Goal: Task Accomplishment & Management: Complete application form

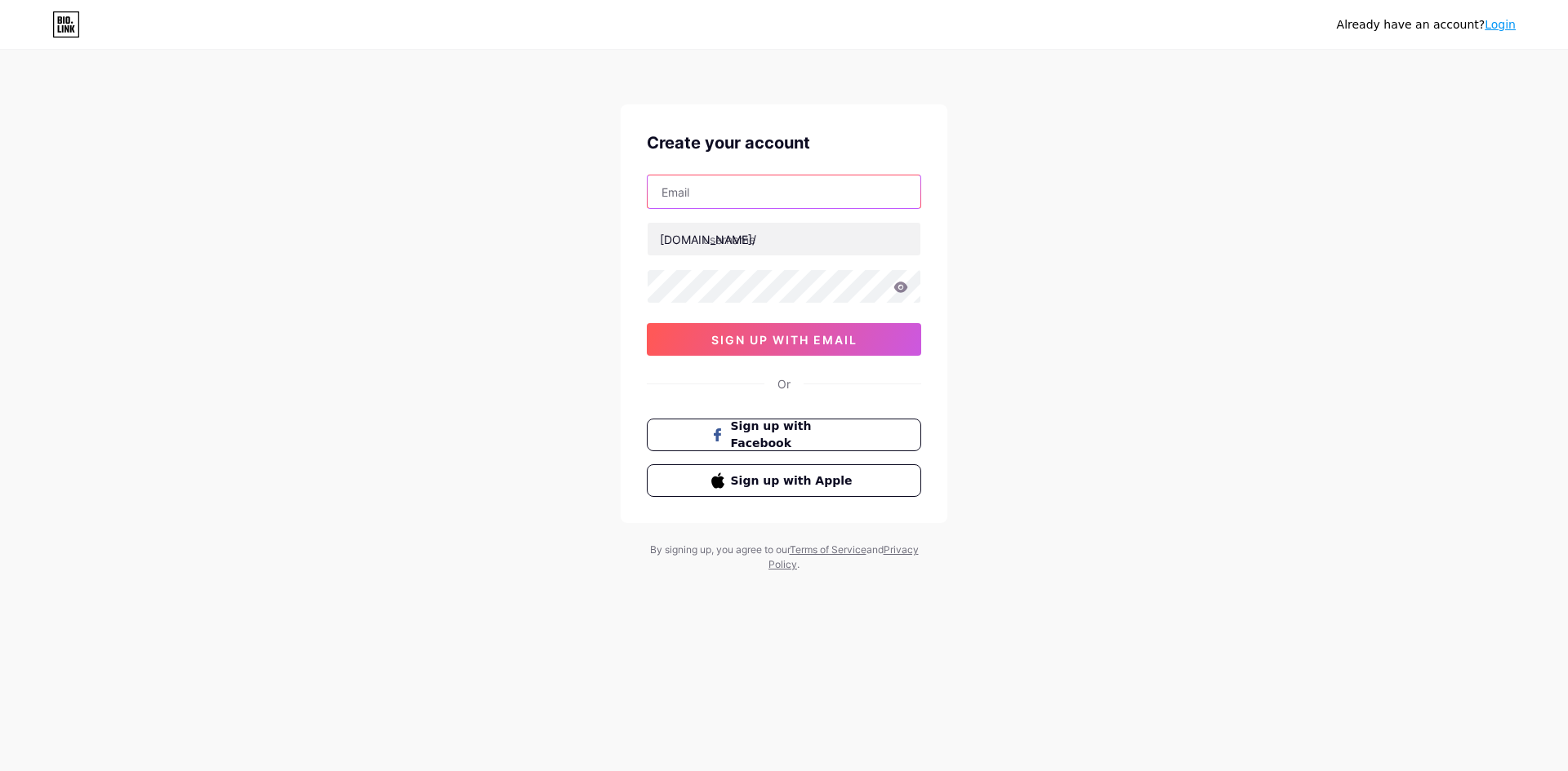
click at [801, 206] on input "text" at bounding box center [784, 192] width 273 height 33
paste input "[EMAIL_ADDRESS][DOMAIN_NAME]"
type input "[EMAIL_ADDRESS][DOMAIN_NAME]"
click at [707, 250] on input "text" at bounding box center [784, 239] width 273 height 33
paste input "[DOMAIN_NAME]"
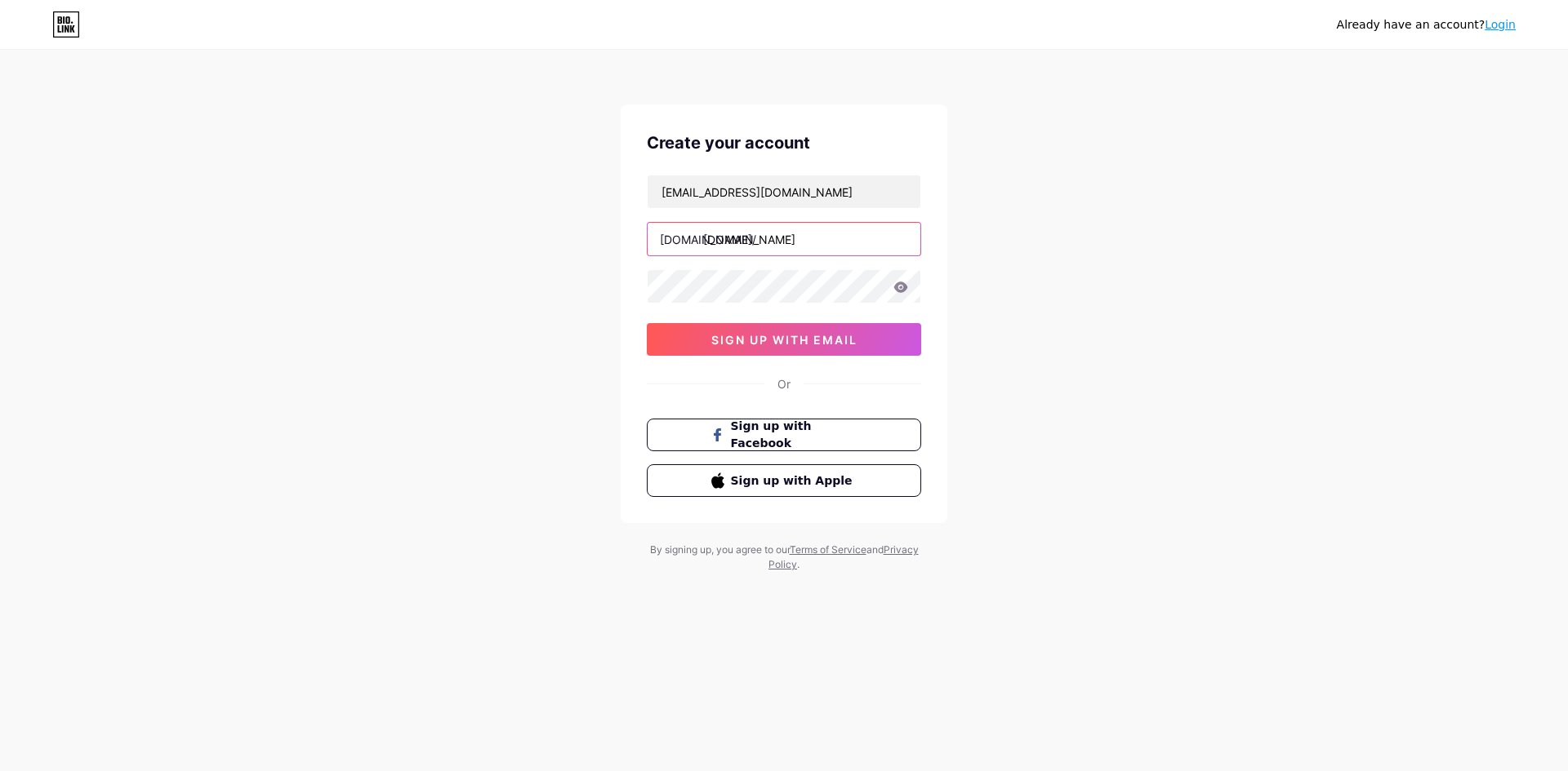
drag, startPoint x: 744, startPoint y: 235, endPoint x: 1231, endPoint y: 229, distance: 487.0
click at [1231, 229] on div "Already have an account? Login Create your account [EMAIL_ADDRESS][DOMAIN_NAME]…" at bounding box center [784, 312] width 1568 height 624
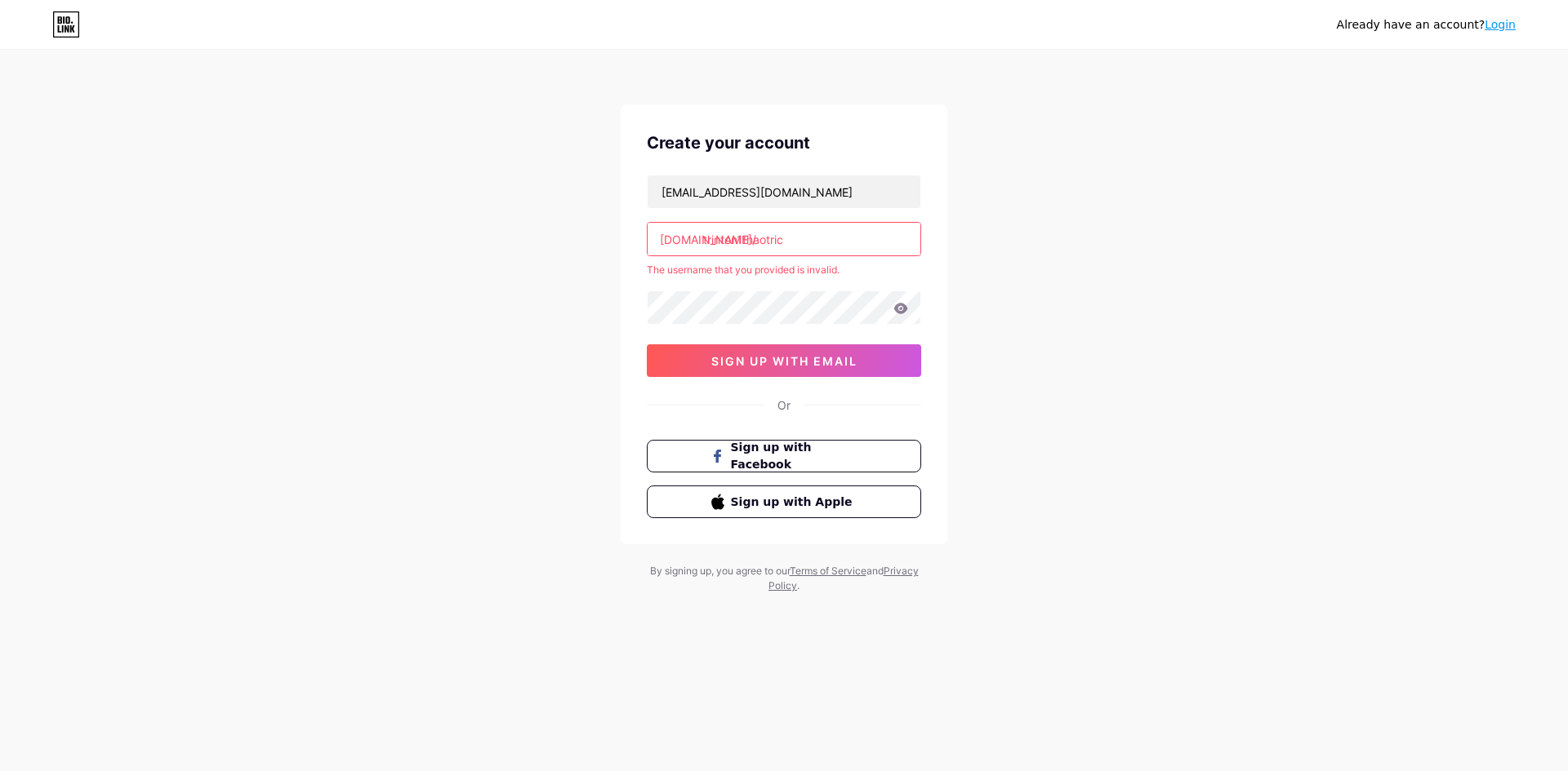
click at [717, 238] on input "trinton1thaotric" at bounding box center [784, 239] width 273 height 33
paste input ".com"
drag, startPoint x: 741, startPoint y: 239, endPoint x: 1098, endPoint y: 223, distance: 357.4
click at [1099, 222] on div "Already have an account? Login Create your account [EMAIL_ADDRESS][DOMAIN_NAME]…" at bounding box center [784, 323] width 1568 height 645
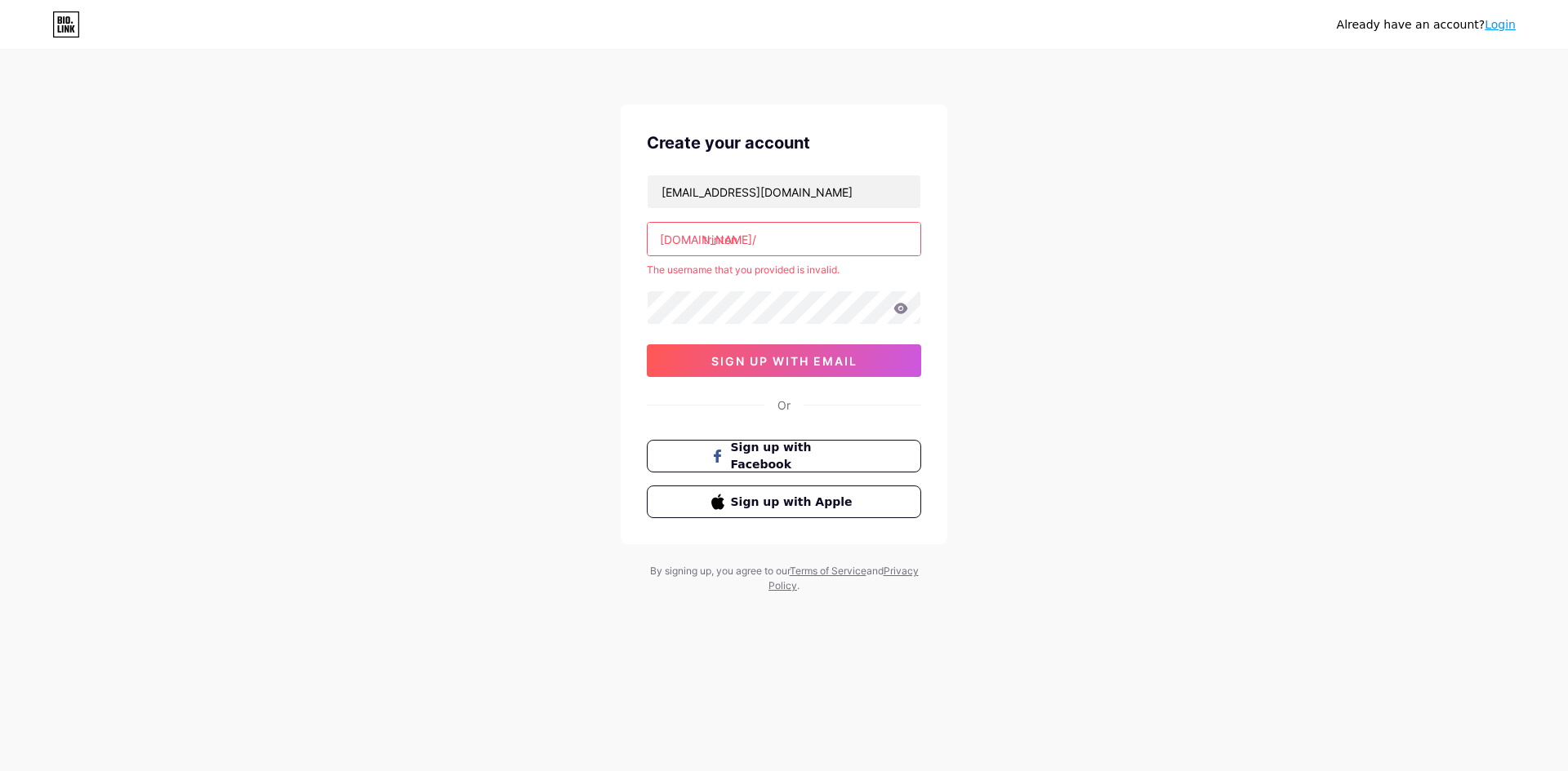
type input "trinton"
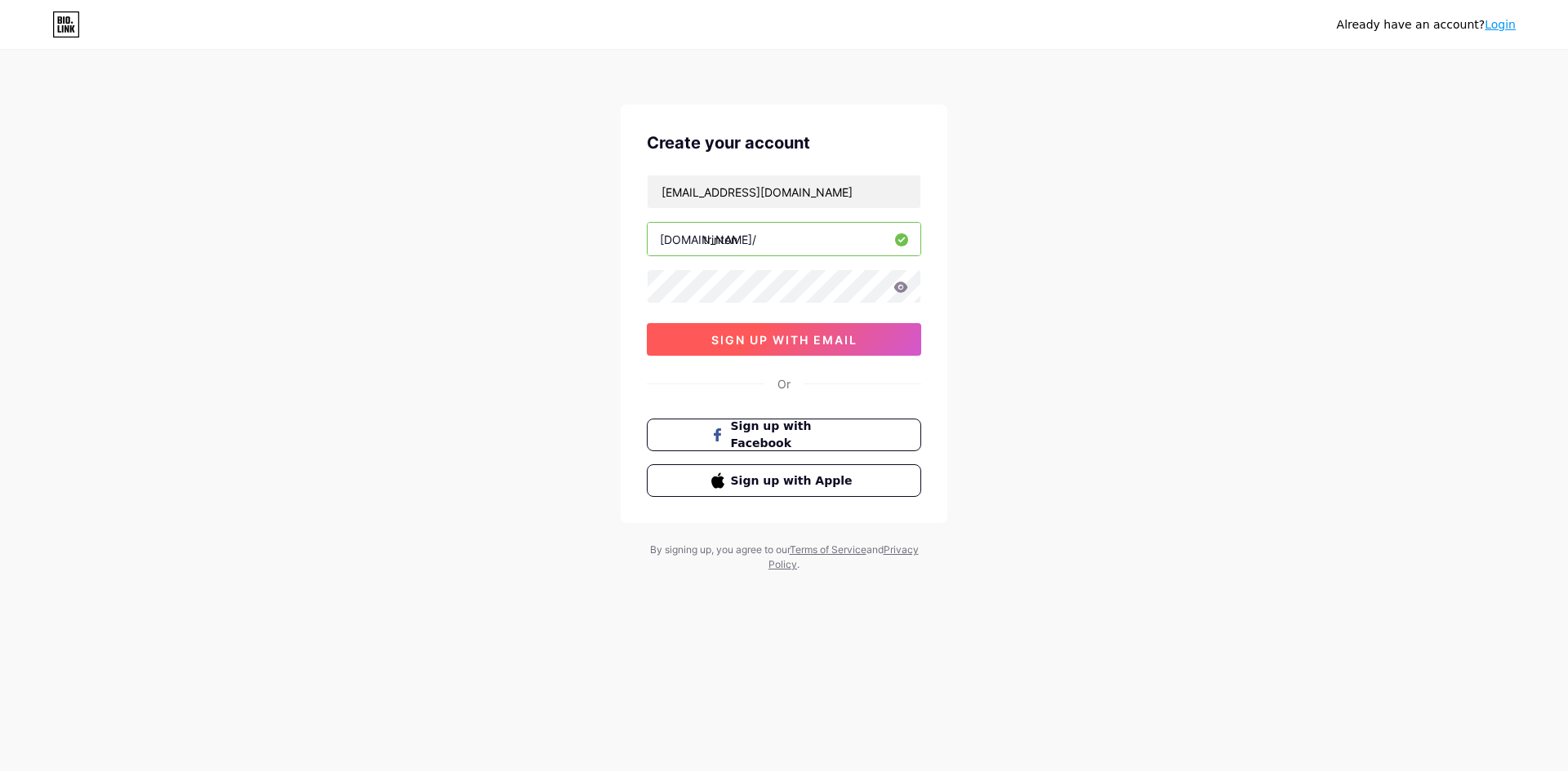
click at [813, 332] on button "sign up with email" at bounding box center [784, 340] width 275 height 33
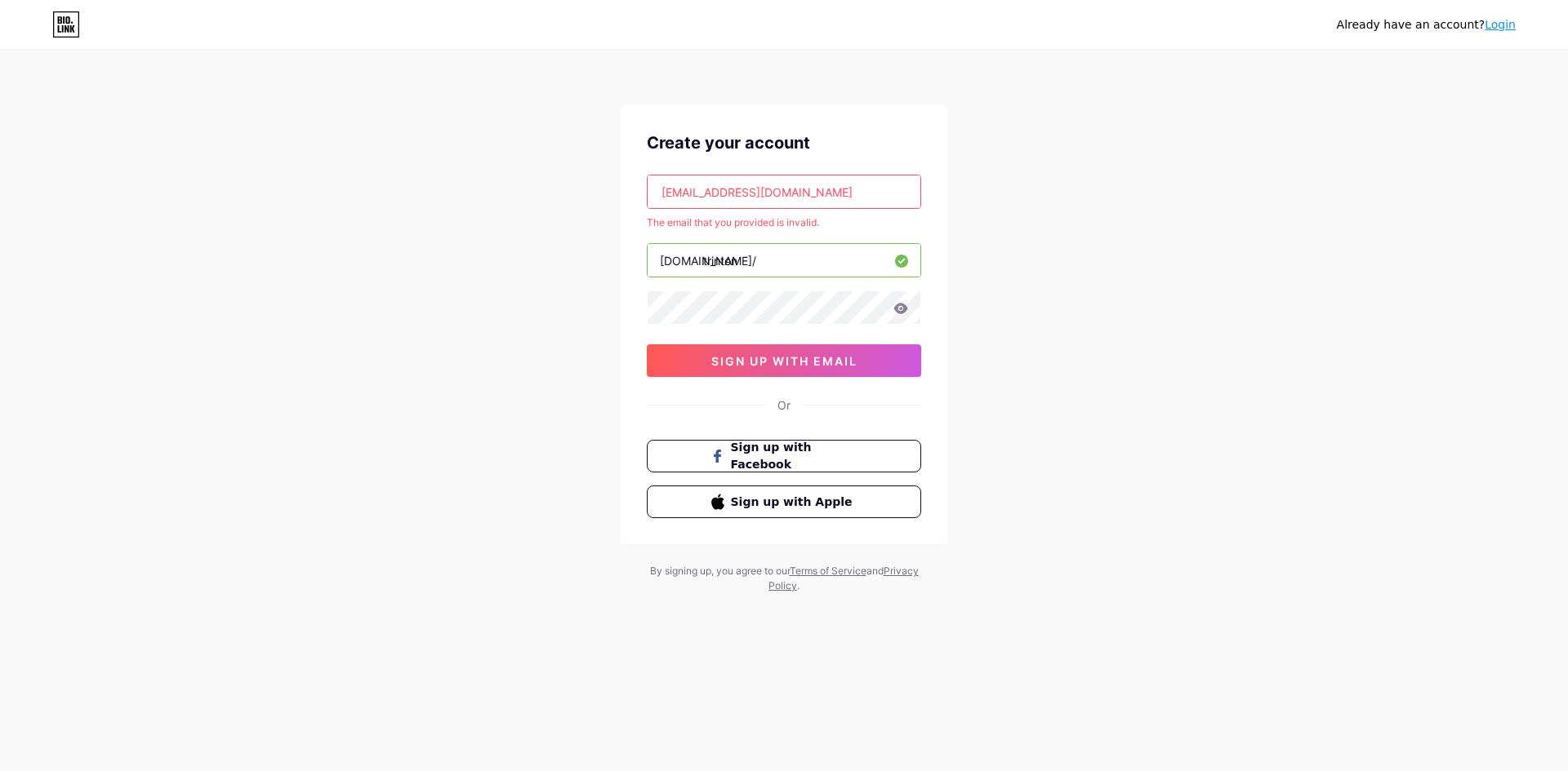
click at [703, 196] on input "[EMAIL_ADDRESS][DOMAIN_NAME]" at bounding box center [784, 192] width 273 height 33
drag, startPoint x: 703, startPoint y: 196, endPoint x: 887, endPoint y: 219, distance: 185.4
click at [887, 219] on div "[EMAIL_ADDRESS][DOMAIN_NAME] The email that you provided is invalid. [DOMAIN_NA…" at bounding box center [784, 276] width 275 height 203
click at [820, 192] on input "[EMAIL_ADDRESS][DOMAIN_NAME]" at bounding box center [784, 192] width 273 height 33
drag, startPoint x: 861, startPoint y: 197, endPoint x: 619, endPoint y: 176, distance: 242.9
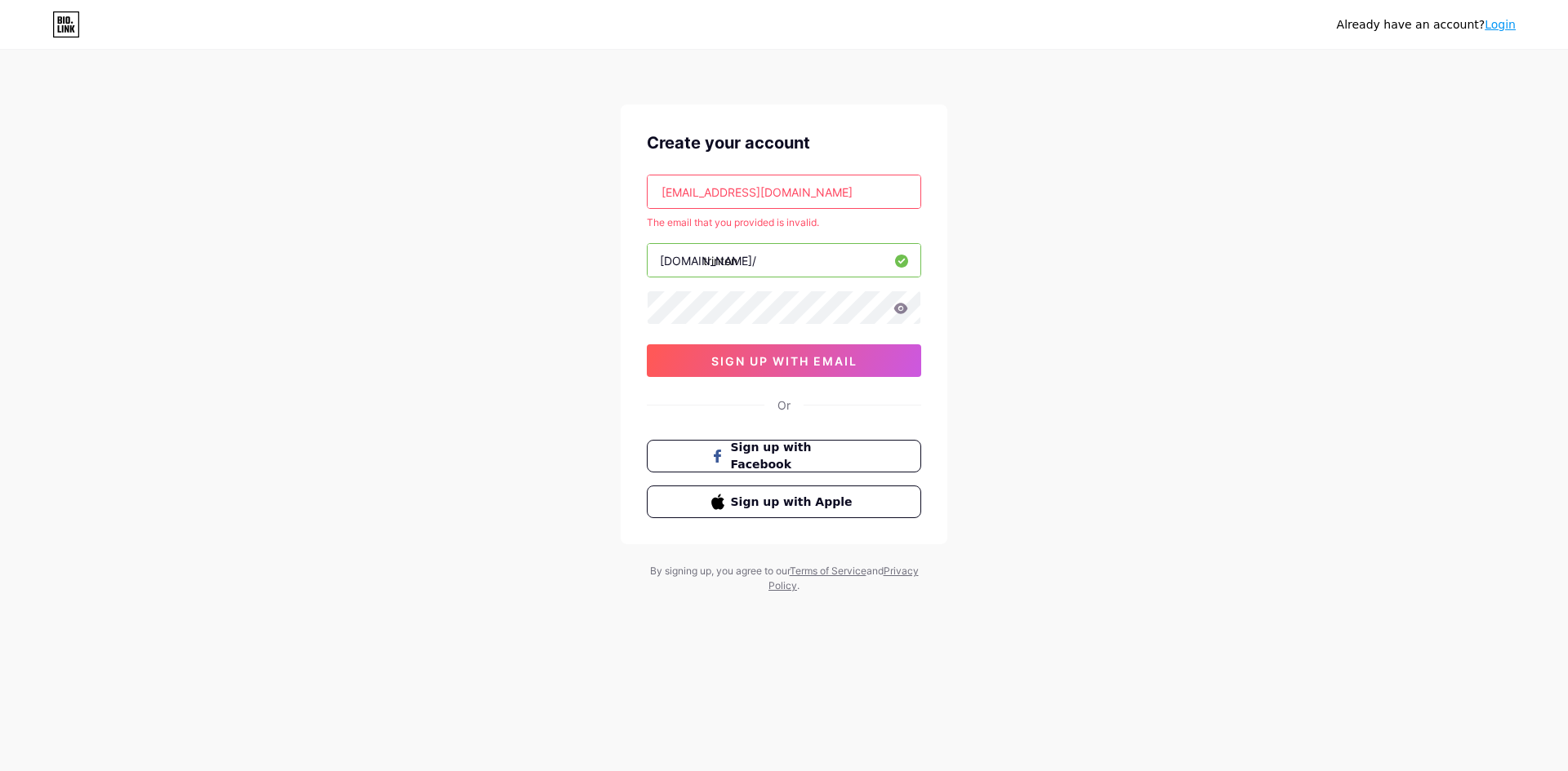
click at [619, 176] on div "Already have an account? Login Create your account [EMAIL_ADDRESS][DOMAIN_NAME]…" at bounding box center [784, 323] width 1568 height 645
paste input "camillab22"
type input "[EMAIL_ADDRESS][DOMAIN_NAME]"
click at [513, 406] on div "Already have an account? Login Create your account [EMAIL_ADDRESS][DOMAIN_NAME]…" at bounding box center [784, 323] width 1568 height 645
drag, startPoint x: 880, startPoint y: 195, endPoint x: 638, endPoint y: 194, distance: 242.0
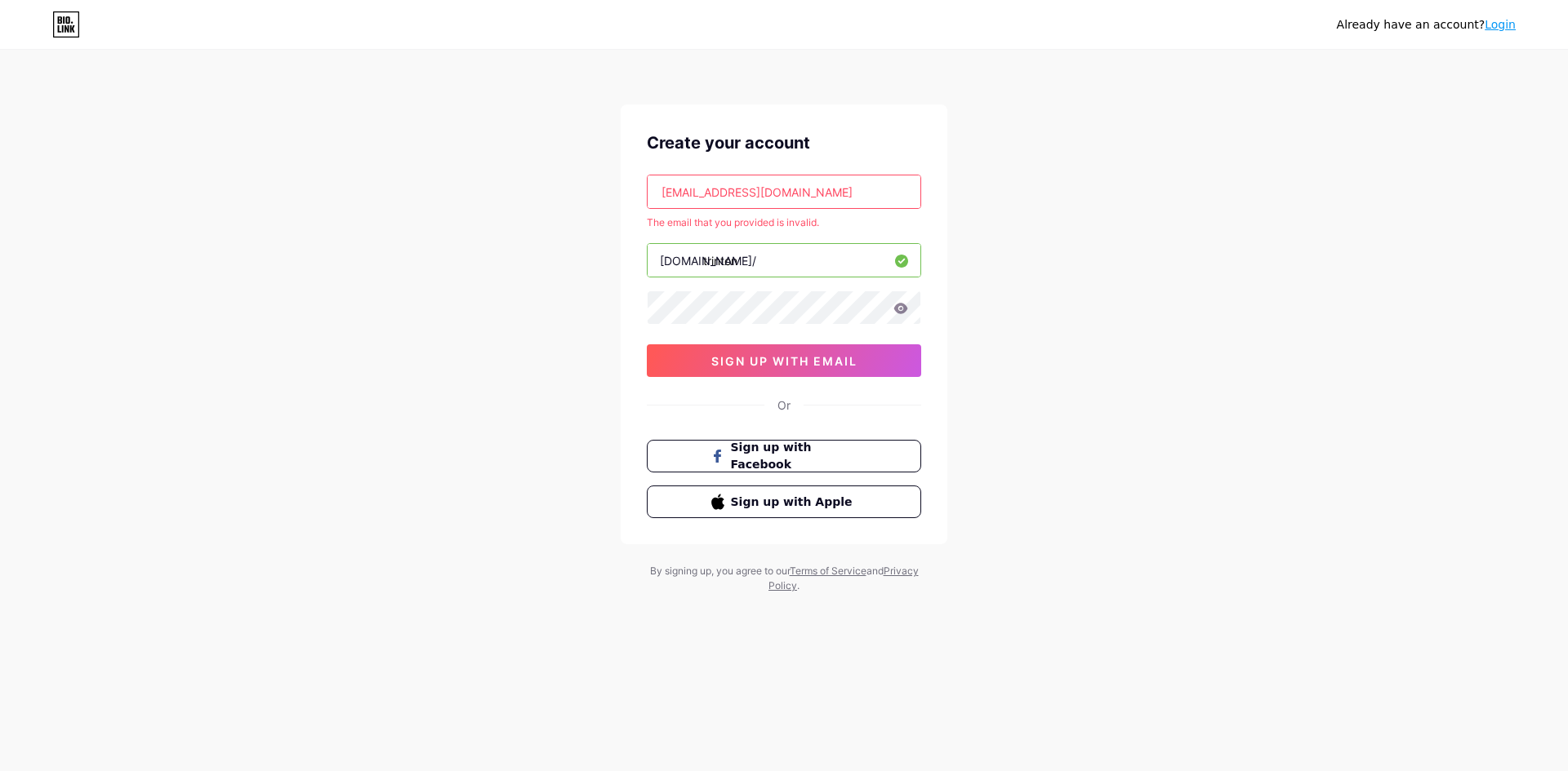
click at [638, 194] on div "Create your account [EMAIL_ADDRESS][DOMAIN_NAME] The email that you provided is…" at bounding box center [784, 324] width 327 height 440
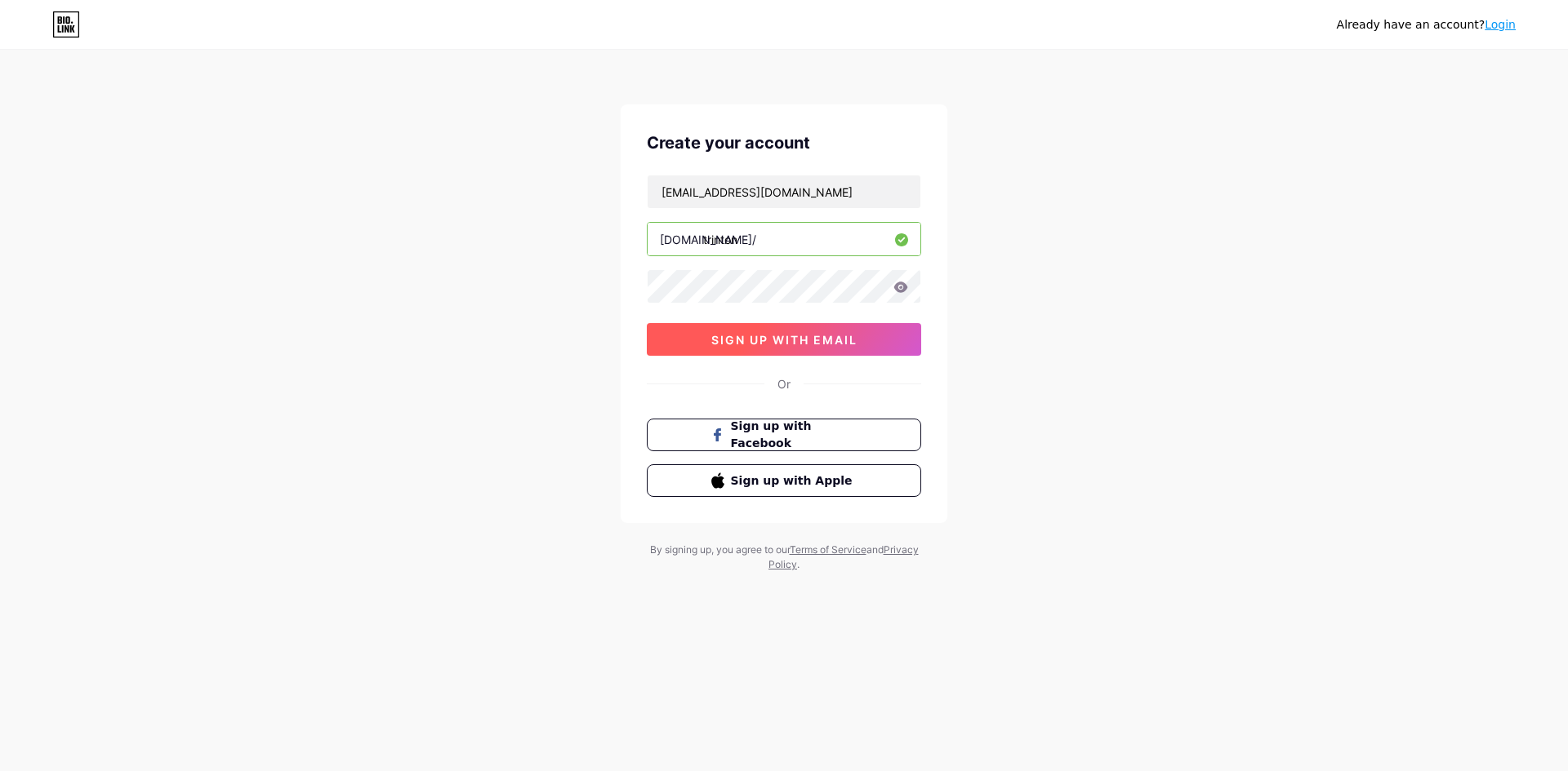
click at [759, 346] on span "sign up with email" at bounding box center [784, 340] width 146 height 14
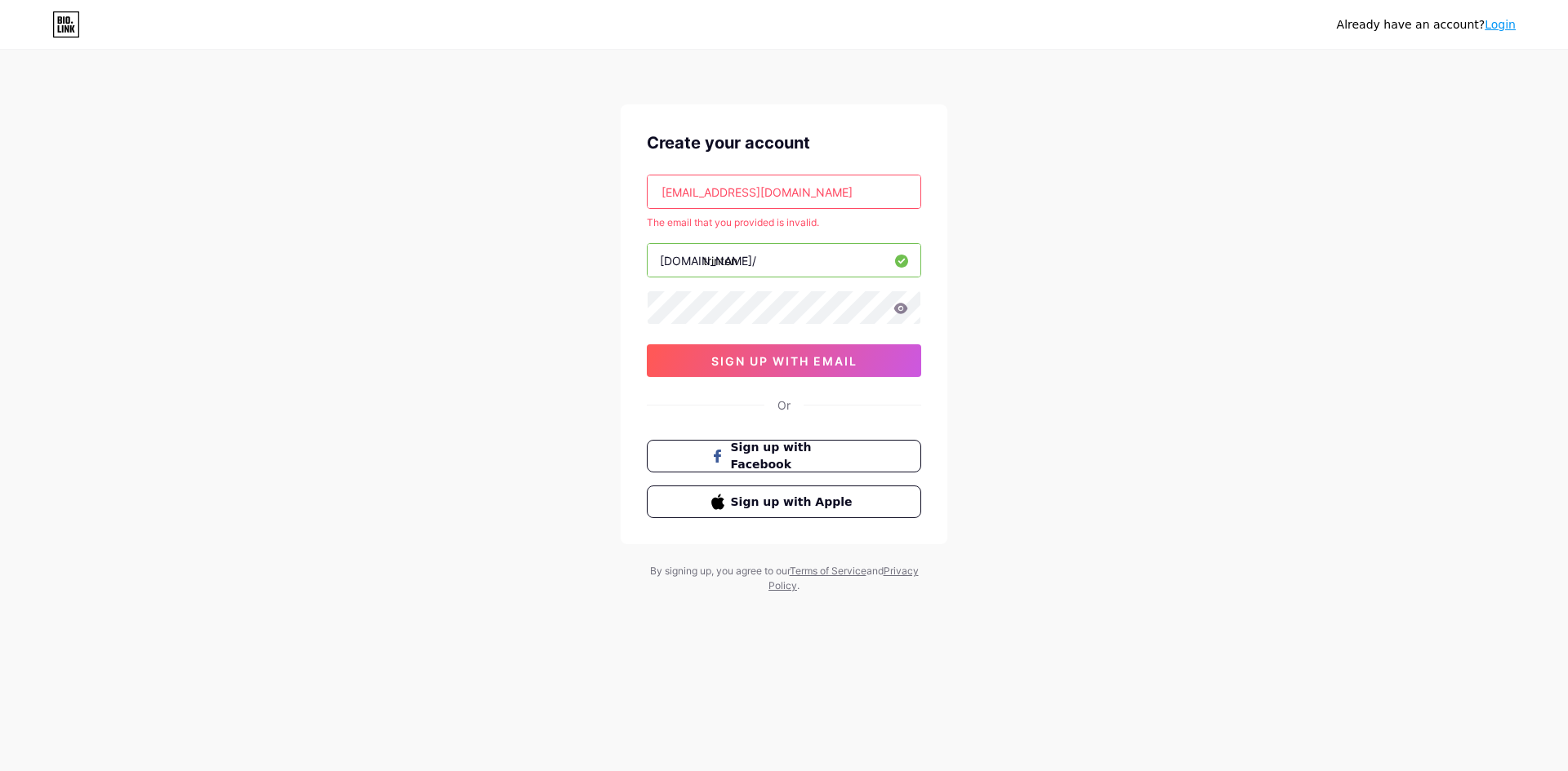
click at [1232, 303] on div "Already have an account? Login Create your account [EMAIL_ADDRESS][DOMAIN_NAME]…" at bounding box center [784, 323] width 1568 height 645
click at [696, 191] on input "[EMAIL_ADDRESS][DOMAIN_NAME]" at bounding box center [784, 192] width 273 height 33
click at [1221, 246] on div "Already have an account? Login Create your account The email that you provided …" at bounding box center [784, 323] width 1568 height 645
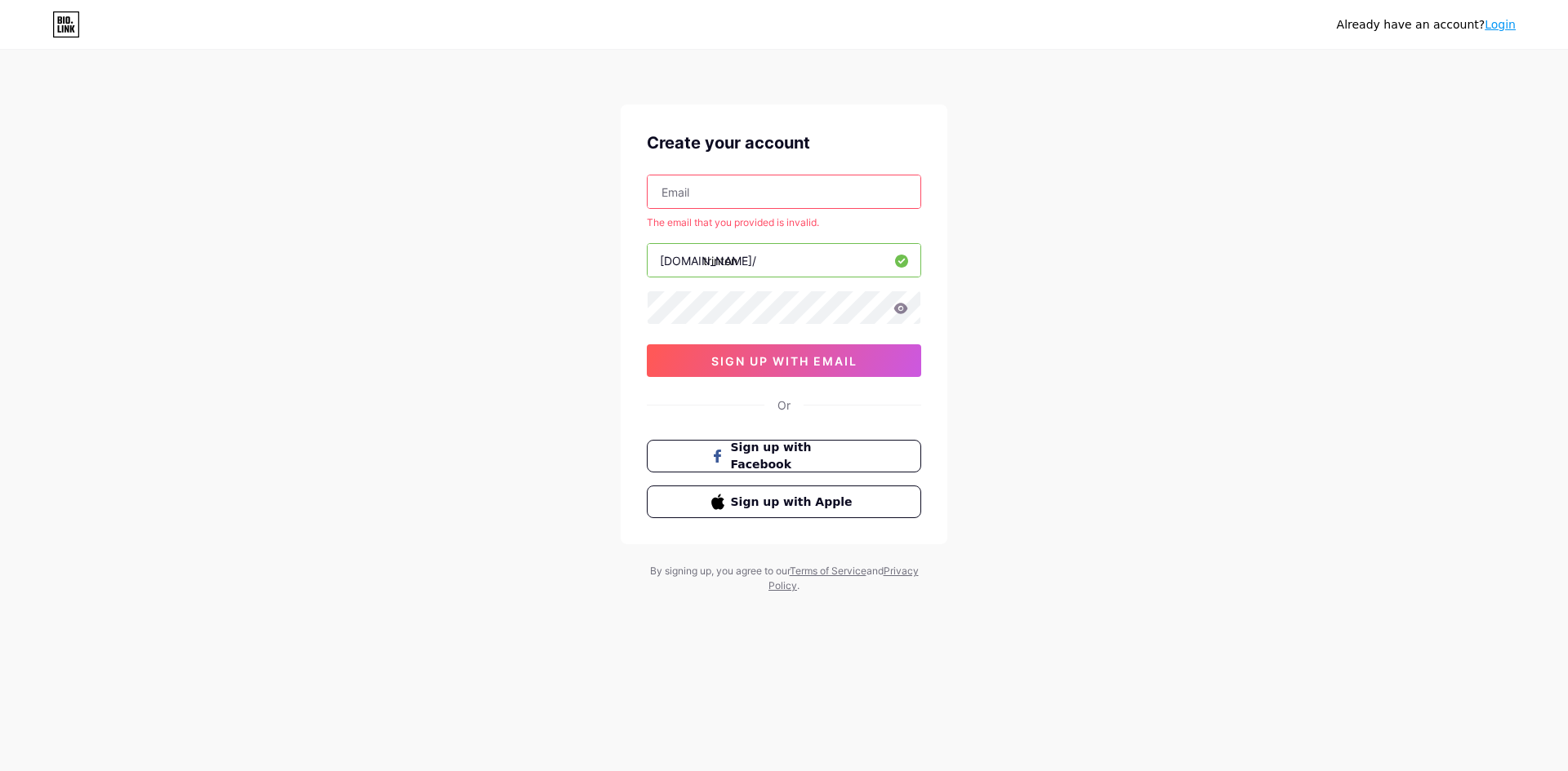
click at [731, 194] on input "text" at bounding box center [784, 192] width 273 height 33
paste input "[EMAIL_ADDRESS][DOMAIN_NAME]"
click at [1140, 220] on div "Already have an account? Login Create your account [EMAIL_ADDRESS][DOMAIN_NAME]…" at bounding box center [784, 323] width 1568 height 645
click at [731, 187] on input "[EMAIL_ADDRESS][DOMAIN_NAME]" at bounding box center [784, 192] width 273 height 33
drag, startPoint x: 731, startPoint y: 187, endPoint x: 1115, endPoint y: 213, distance: 384.9
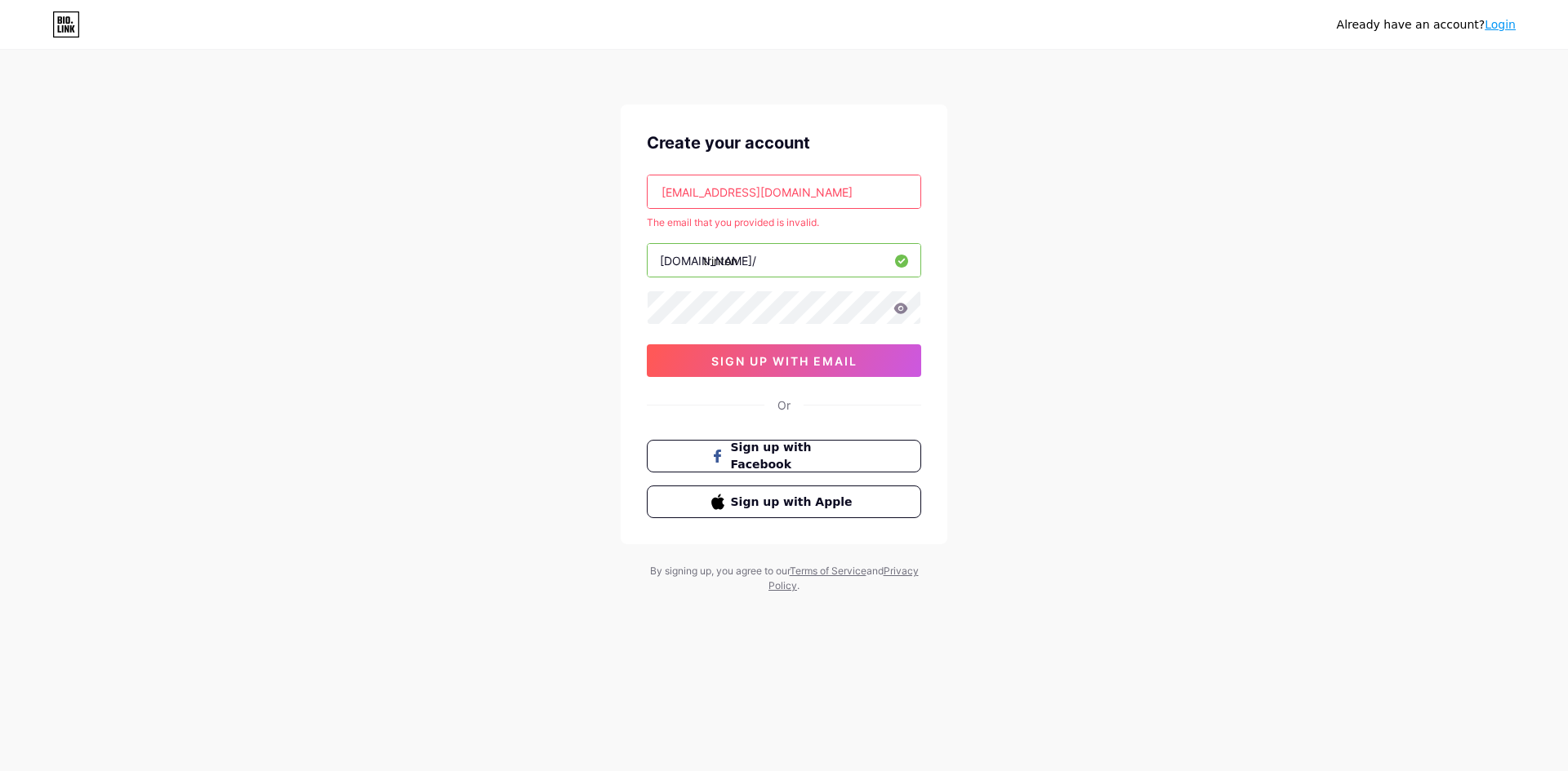
click at [1115, 213] on div "Already have an account? Login Create your account [EMAIL_ADDRESS][DOMAIN_NAME]…" at bounding box center [784, 323] width 1568 height 645
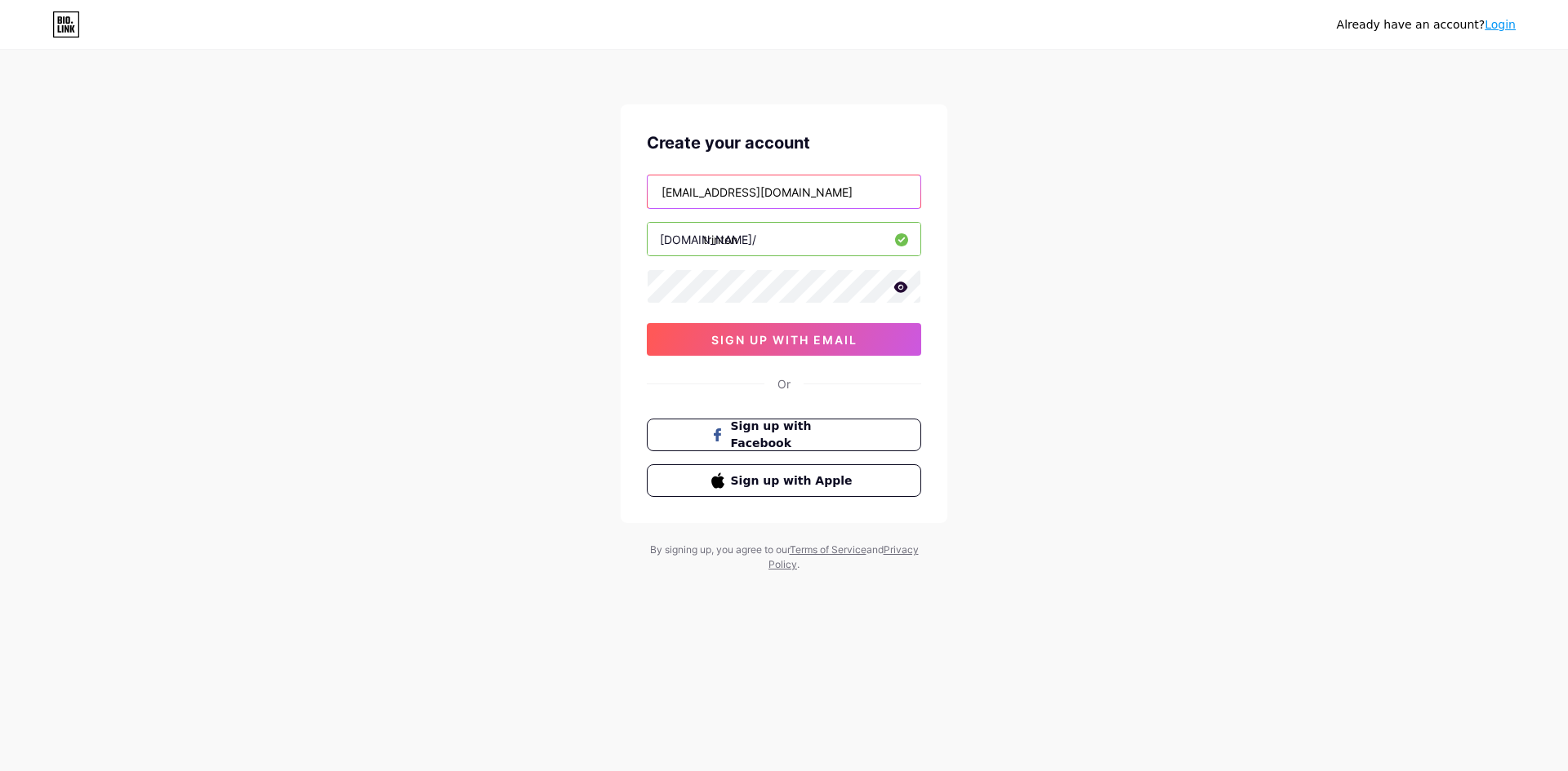
type input "[EMAIL_ADDRESS][DOMAIN_NAME]"
click at [766, 350] on button "sign up with email" at bounding box center [784, 340] width 275 height 33
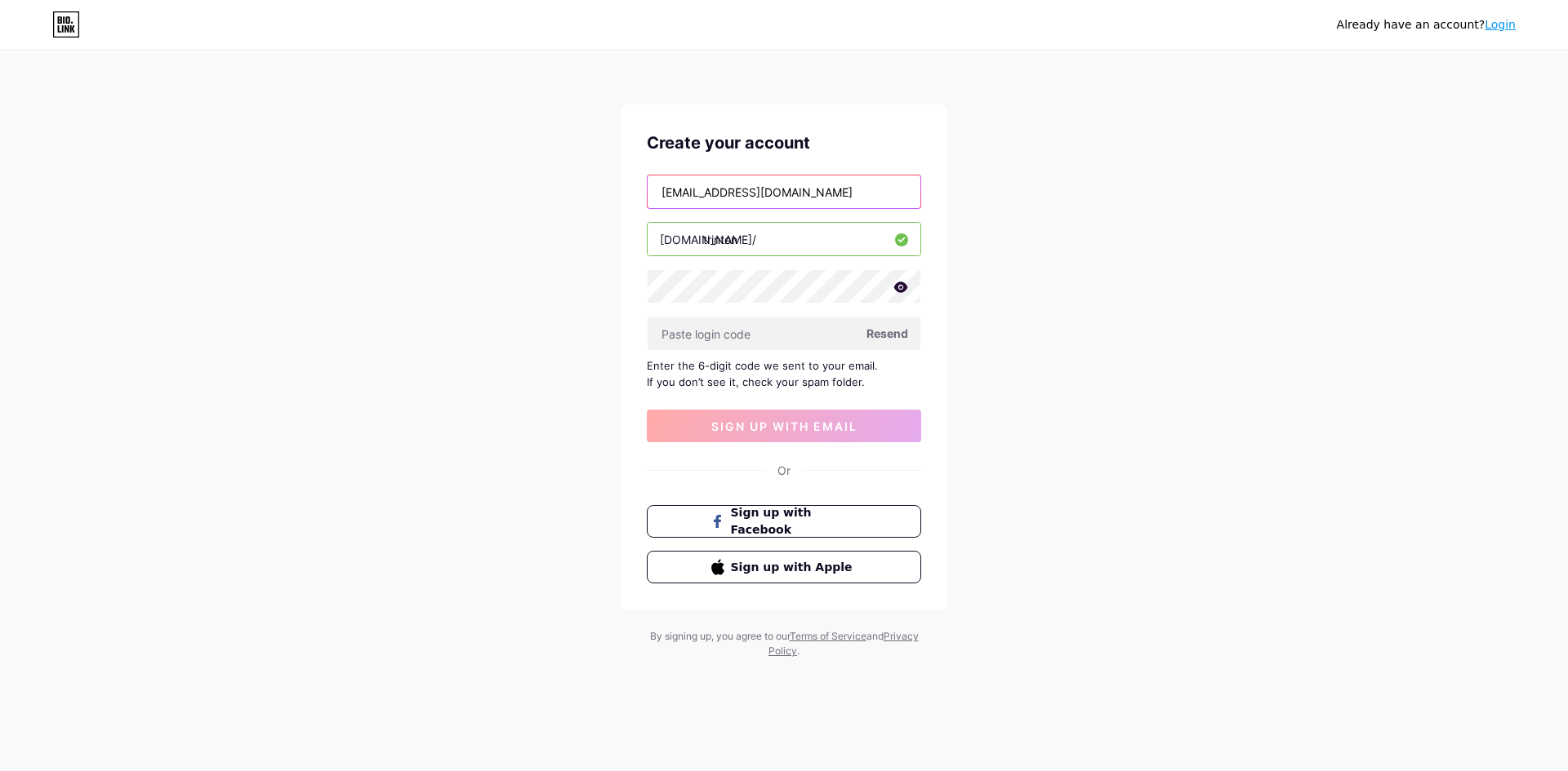
click at [791, 185] on input "[EMAIL_ADDRESS][DOMAIN_NAME]" at bounding box center [784, 192] width 273 height 33
click at [750, 345] on input "text" at bounding box center [784, 334] width 273 height 33
